Goal: Information Seeking & Learning: Learn about a topic

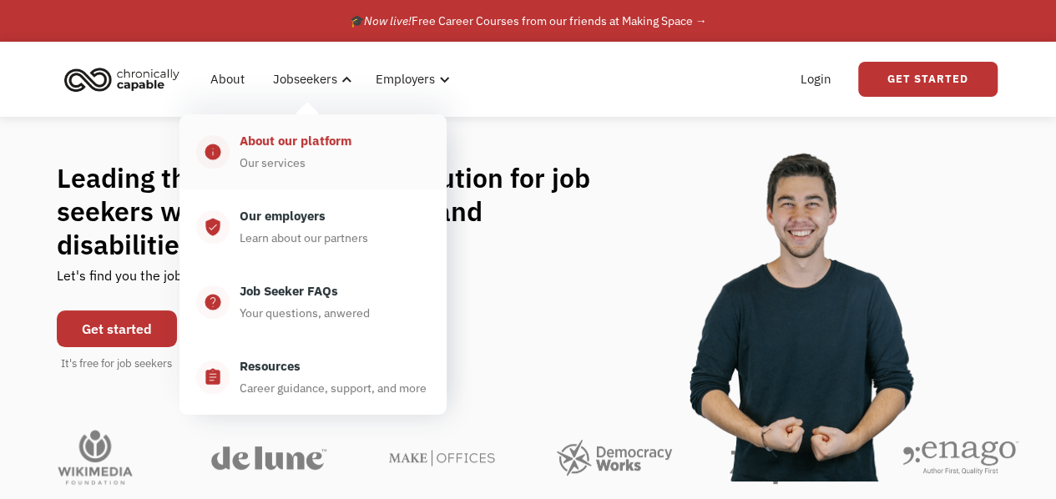
click at [322, 144] on div "About our platform" at bounding box center [296, 141] width 112 height 20
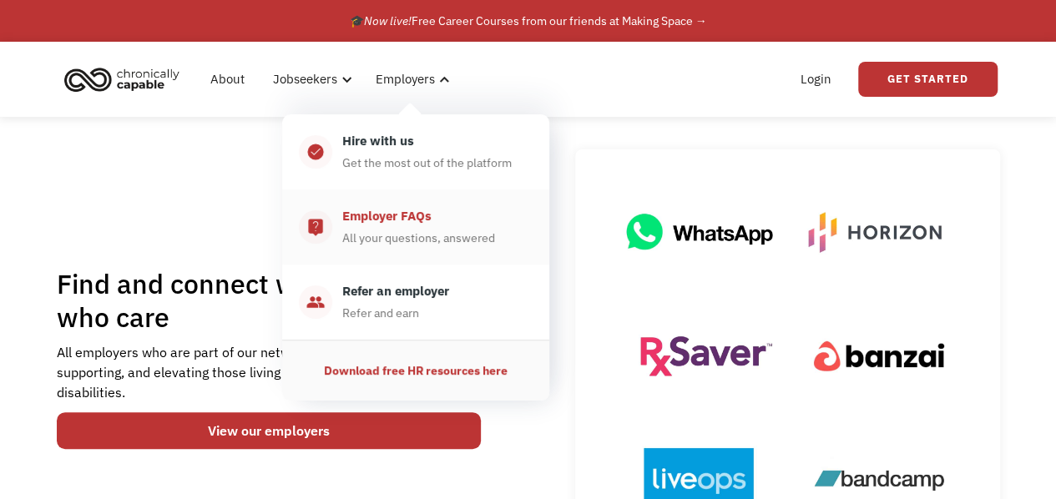
click at [411, 231] on div "All your questions, answered" at bounding box center [418, 238] width 153 height 20
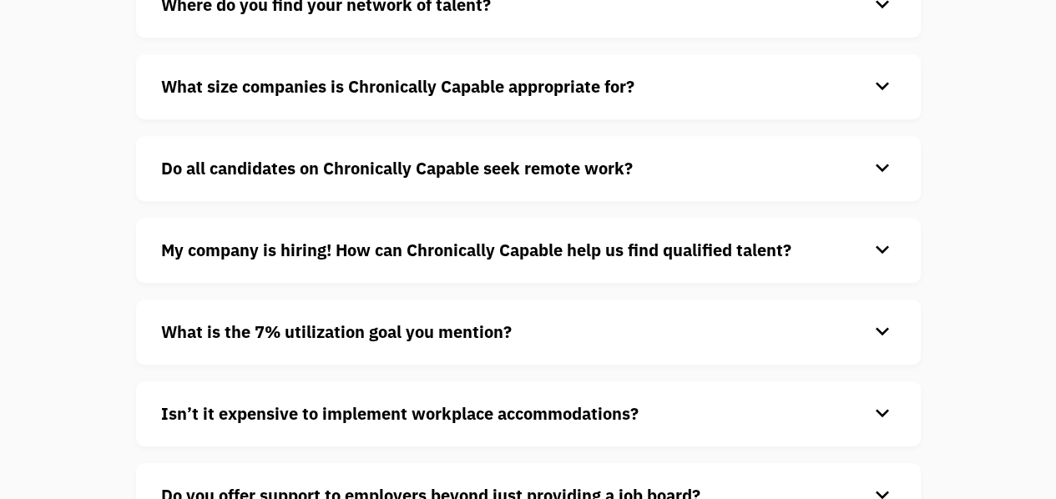
scroll to position [453, 0]
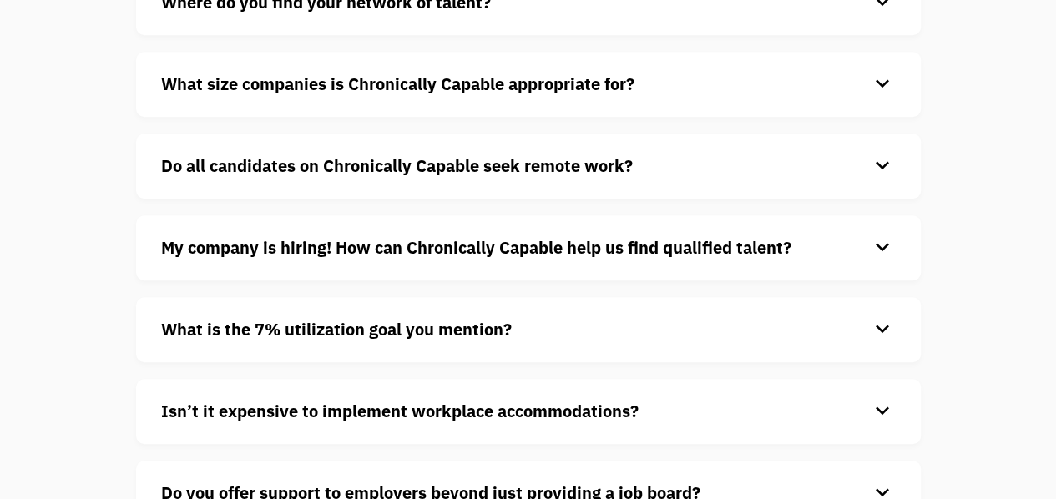
click at [881, 166] on div "keyboard_arrow_down" at bounding box center [882, 166] width 27 height 25
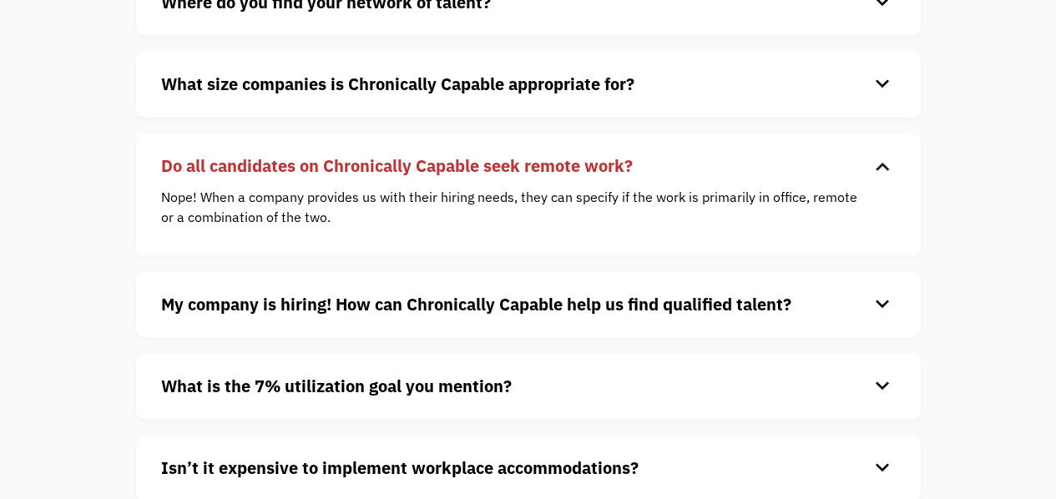
click at [881, 166] on div "keyboard_arrow_down" at bounding box center [882, 166] width 27 height 25
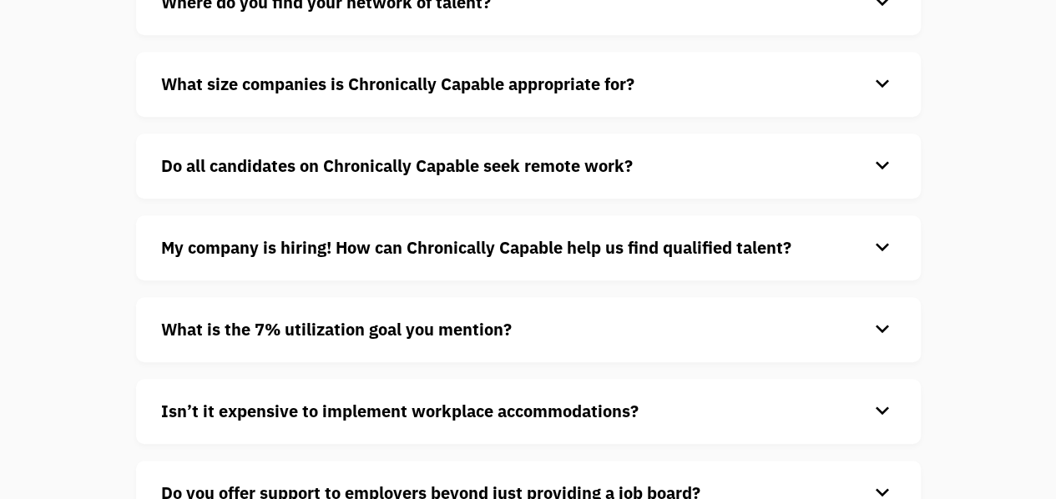
click at [882, 249] on div "keyboard_arrow_down" at bounding box center [882, 248] width 27 height 25
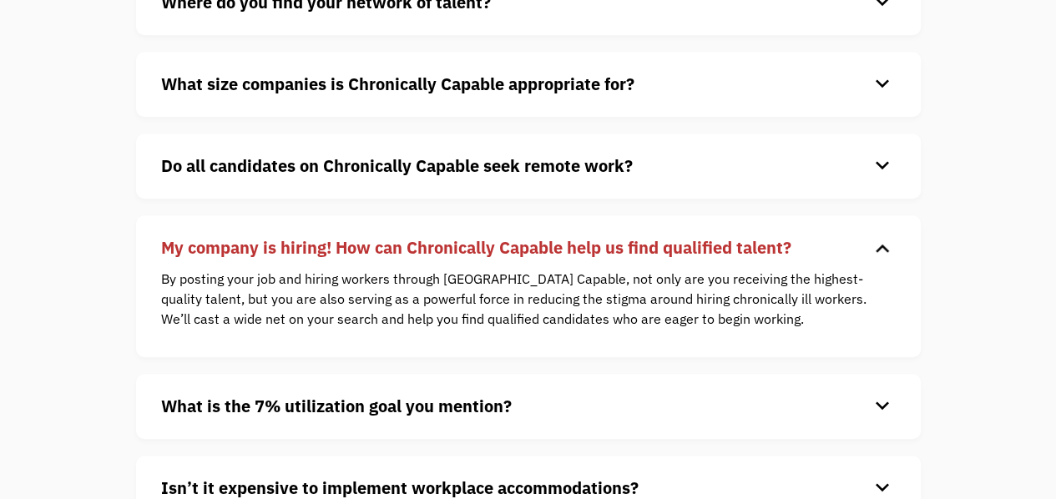
click at [882, 249] on div "keyboard_arrow_down" at bounding box center [882, 248] width 27 height 25
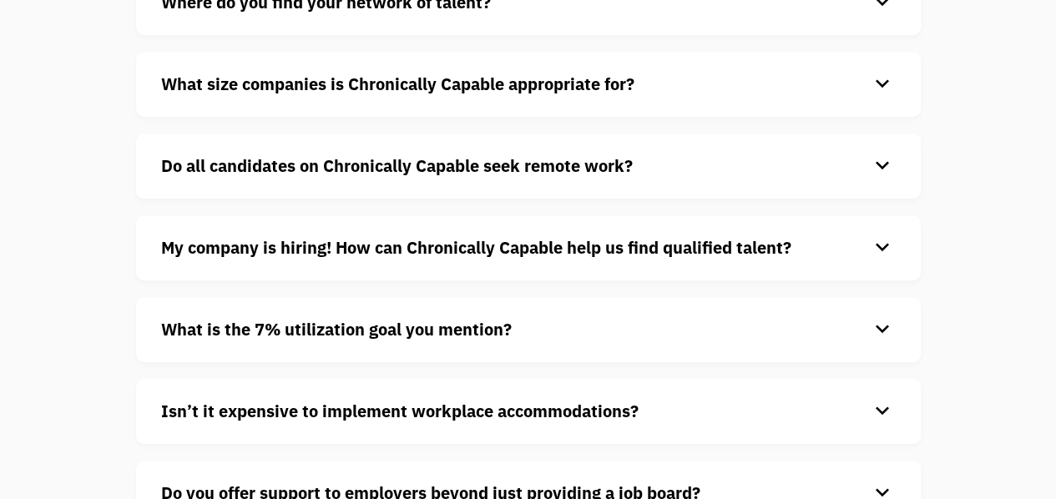
click at [883, 327] on div "keyboard_arrow_down" at bounding box center [882, 329] width 27 height 25
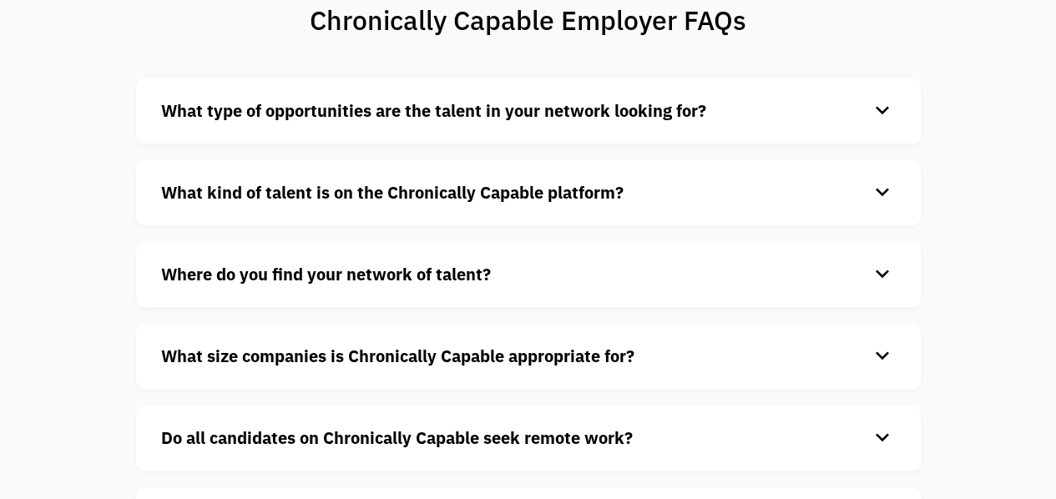
scroll to position [0, 0]
